Goal: Information Seeking & Learning: Learn about a topic

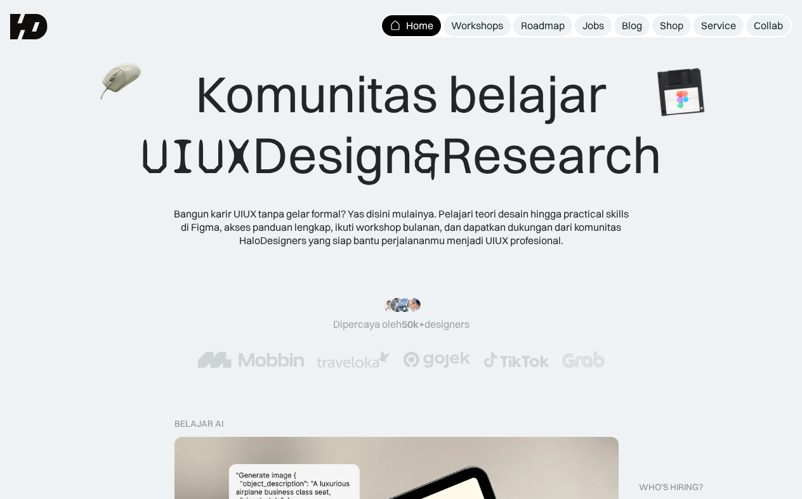
drag, startPoint x: 127, startPoint y: 148, endPoint x: 407, endPoint y: 162, distance: 280.0
click at [407, 162] on div "Komunitas belajar UIUX Design & Research" at bounding box center [401, 125] width 521 height 124
click at [101, 228] on div "Komunitas belajar UIUX Design & Research Bangun karir UIUX tanpa gelar formal? …" at bounding box center [401, 154] width 700 height 183
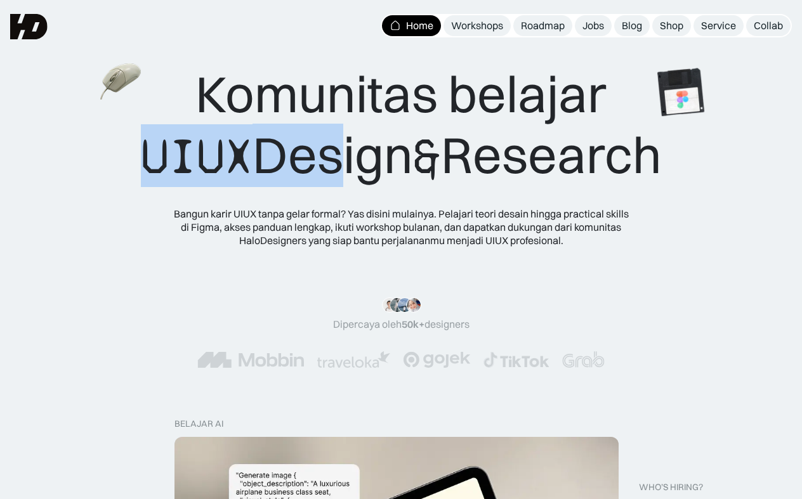
drag, startPoint x: 128, startPoint y: 151, endPoint x: 317, endPoint y: 151, distance: 189.0
click at [318, 151] on div "Komunitas belajar UIUX Design & Research" at bounding box center [401, 125] width 521 height 124
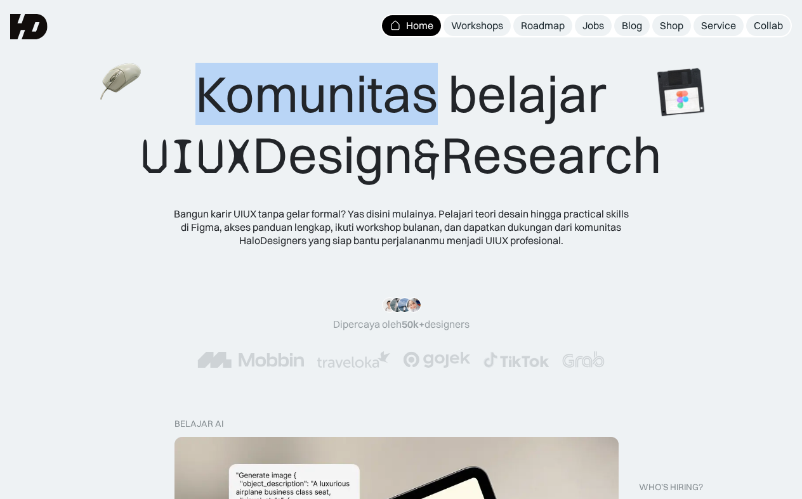
drag, startPoint x: 197, startPoint y: 86, endPoint x: 425, endPoint y: 92, distance: 228.4
click at [425, 91] on div "Komunitas belajar UIUX Design & Research" at bounding box center [401, 125] width 521 height 124
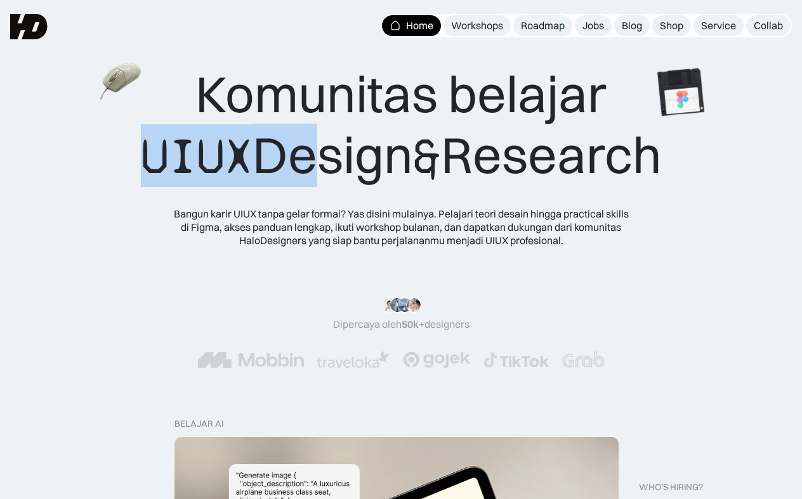
drag, startPoint x: 125, startPoint y: 160, endPoint x: 273, endPoint y: 169, distance: 148.1
click at [274, 169] on div "Komunitas belajar UIUX Design & Research" at bounding box center [401, 125] width 521 height 124
click at [141, 150] on span "UIUX" at bounding box center [197, 156] width 112 height 61
drag, startPoint x: 127, startPoint y: 148, endPoint x: 336, endPoint y: 152, distance: 208.7
click at [336, 152] on div "Komunitas belajar UIUX Design & Research" at bounding box center [401, 125] width 521 height 124
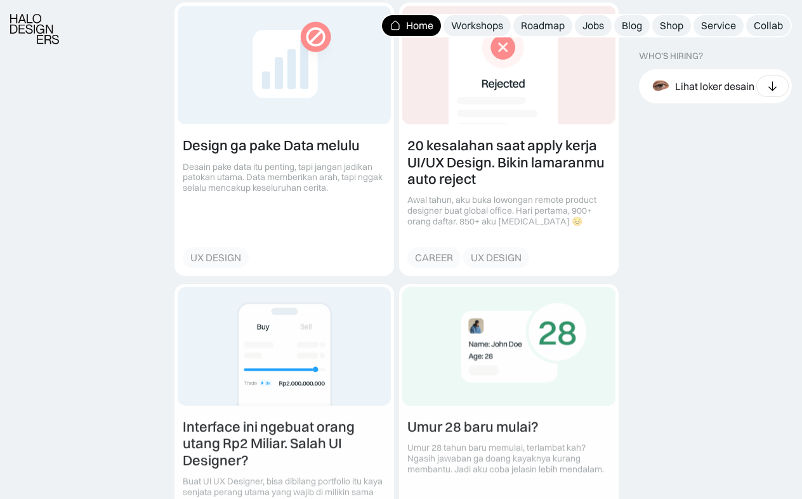
scroll to position [1499, 0]
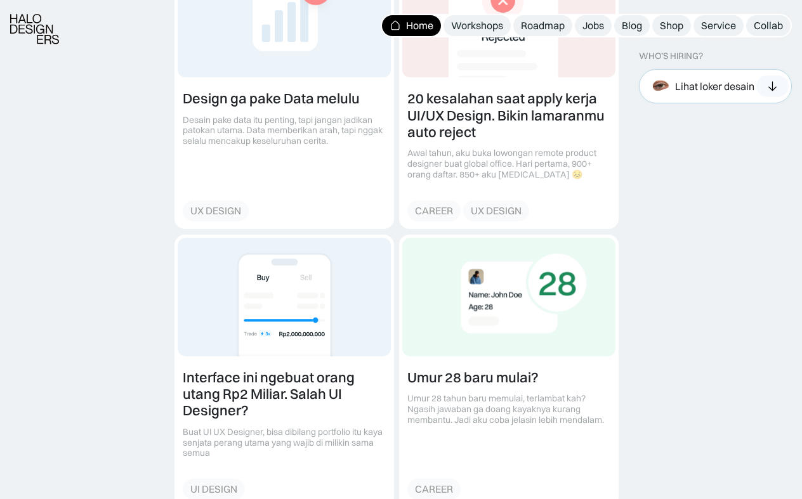
click at [710, 90] on div "Lihat loker desain" at bounding box center [714, 85] width 79 height 13
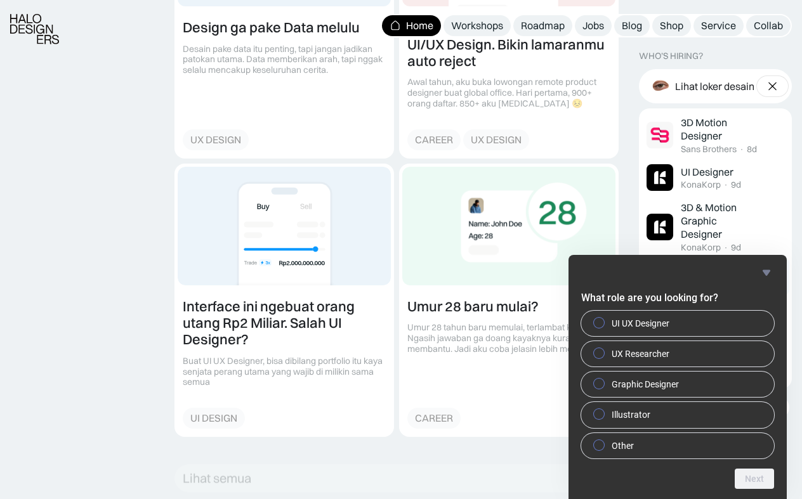
scroll to position [1590, 0]
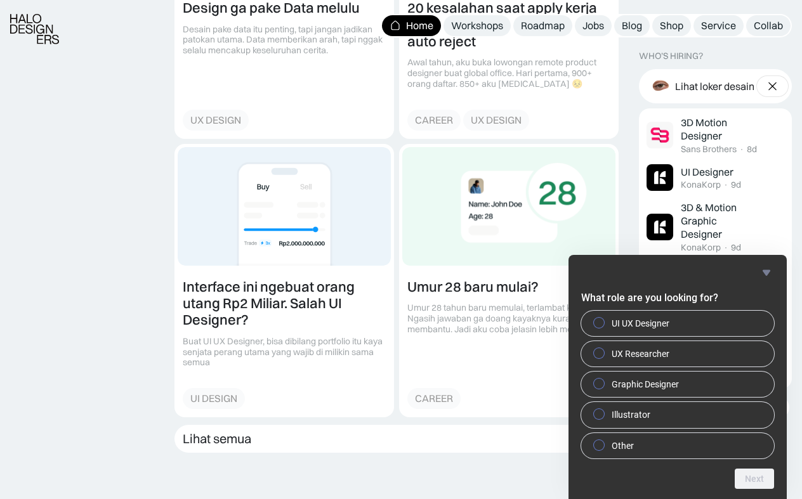
click at [767, 271] on icon "Hide survey" at bounding box center [766, 273] width 8 height 6
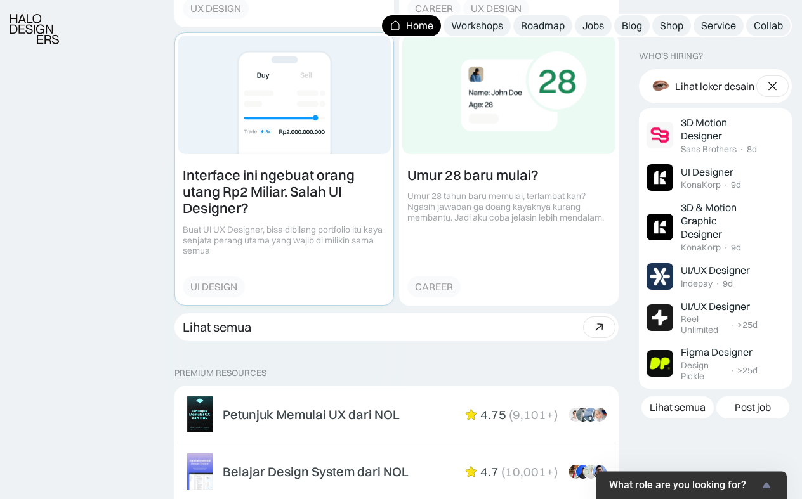
scroll to position [1702, 0]
click at [301, 230] on link at bounding box center [284, 168] width 218 height 272
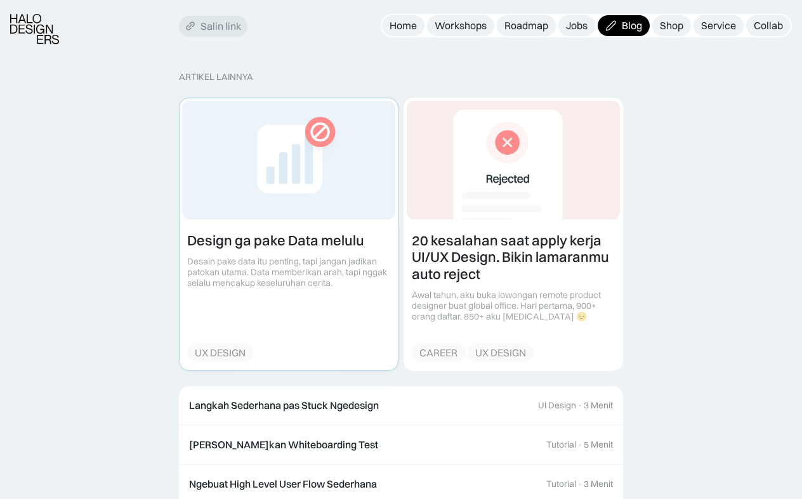
scroll to position [2951, 0]
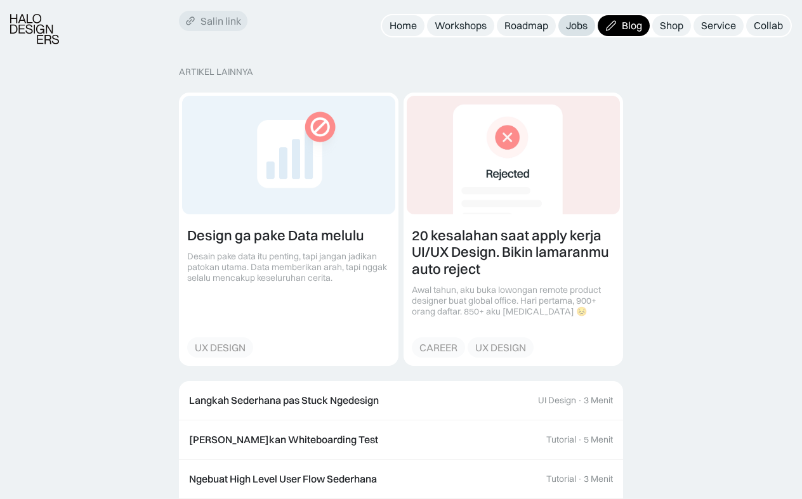
click at [579, 30] on div "Jobs" at bounding box center [577, 25] width 22 height 13
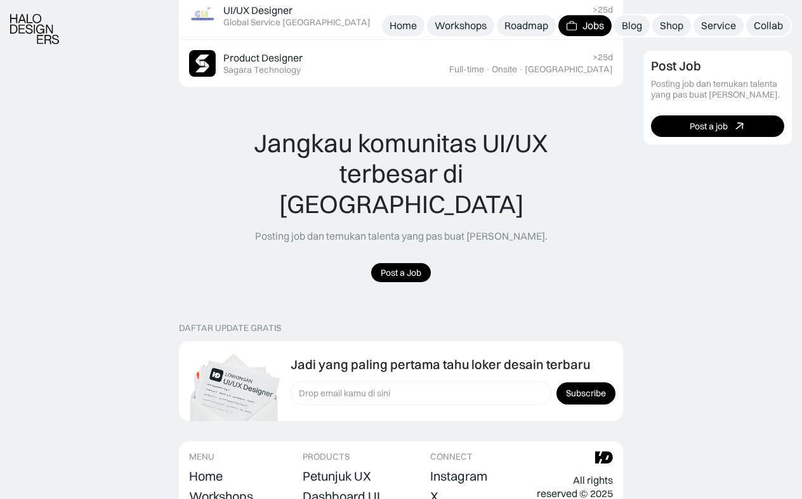
scroll to position [1023, 0]
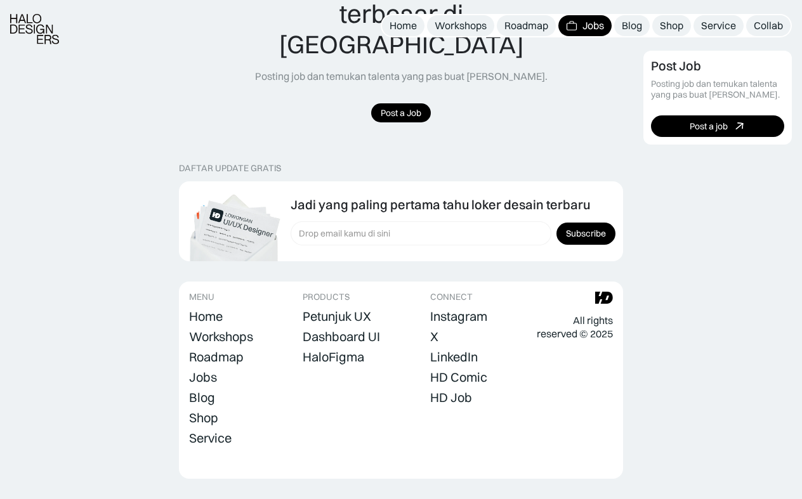
click at [241, 225] on img at bounding box center [234, 225] width 96 height 72
click at [277, 240] on div "DAFTAR UPDATE GRATIS Jadi yang paling pertama tahu loker desain terbaru Jadi ya…" at bounding box center [401, 321] width 444 height 316
click at [448, 390] on div "HD Job" at bounding box center [451, 397] width 42 height 15
